Goal: Information Seeking & Learning: Learn about a topic

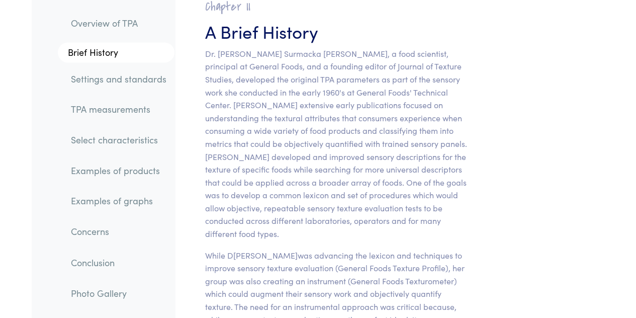
scroll to position [708, 0]
click at [392, 99] on p "Dr. [PERSON_NAME] Surmacka [PERSON_NAME], a food scientist, principal at Genera…" at bounding box center [336, 144] width 262 height 193
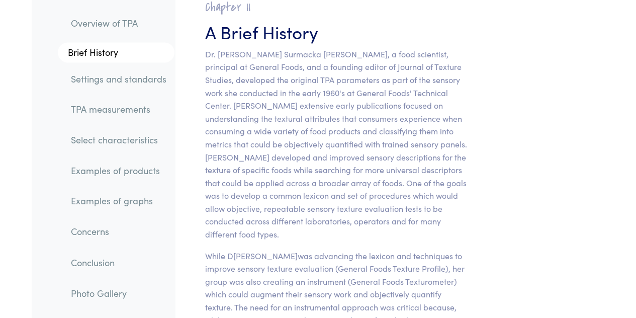
drag, startPoint x: 521, startPoint y: 175, endPoint x: 587, endPoint y: 273, distance: 118.3
click at [369, 152] on p "Dr. [PERSON_NAME] Surmacka [PERSON_NAME], a food scientist, principal at Genera…" at bounding box center [336, 144] width 262 height 193
click at [93, 176] on link "Examples of products" at bounding box center [119, 170] width 112 height 23
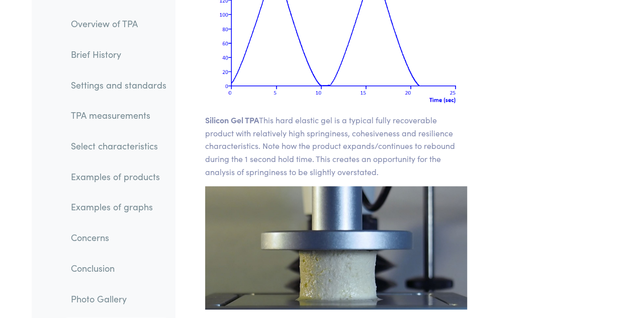
scroll to position [15865, 0]
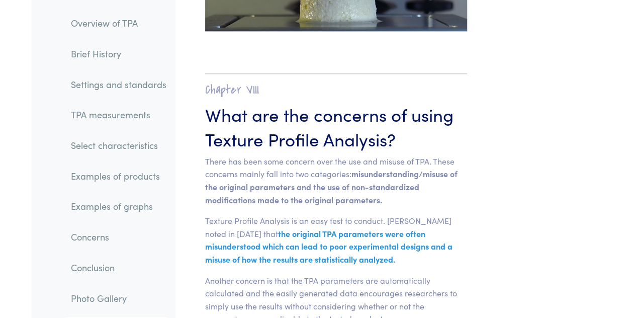
click at [95, 177] on link "Examples of products" at bounding box center [119, 176] width 112 height 23
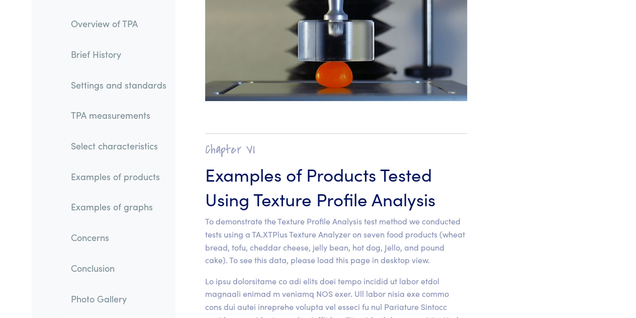
scroll to position [11051, 0]
click at [101, 182] on link "Examples of products" at bounding box center [119, 176] width 112 height 23
click at [98, 173] on link "Examples of products" at bounding box center [119, 176] width 112 height 23
click at [103, 202] on link "Examples of graphs" at bounding box center [119, 206] width 112 height 23
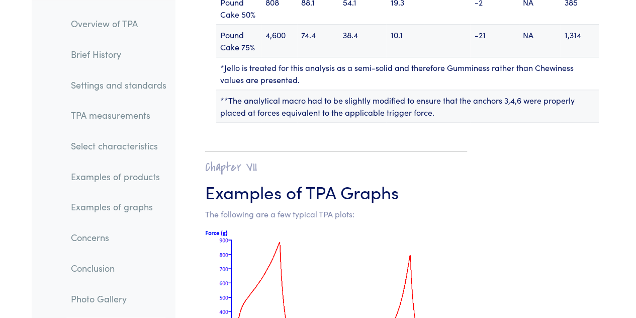
scroll to position [13847, 0]
click at [140, 177] on link "Examples of products" at bounding box center [119, 176] width 112 height 23
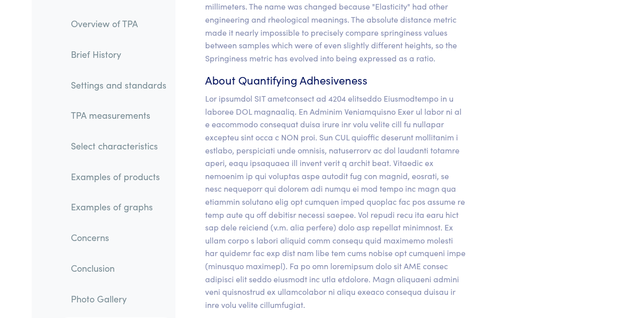
scroll to position [10230, 0]
